Goal: Task Accomplishment & Management: Complete application form

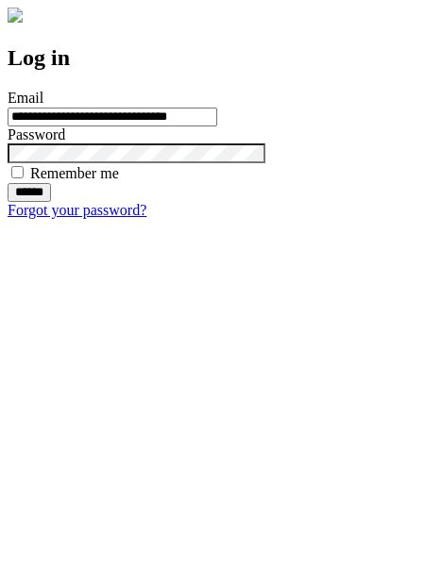
type input "**********"
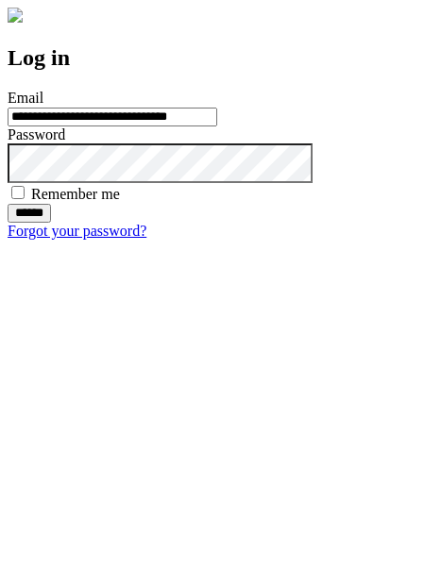
click at [51, 223] on input "******" at bounding box center [29, 213] width 43 height 19
